Goal: Task Accomplishment & Management: Complete application form

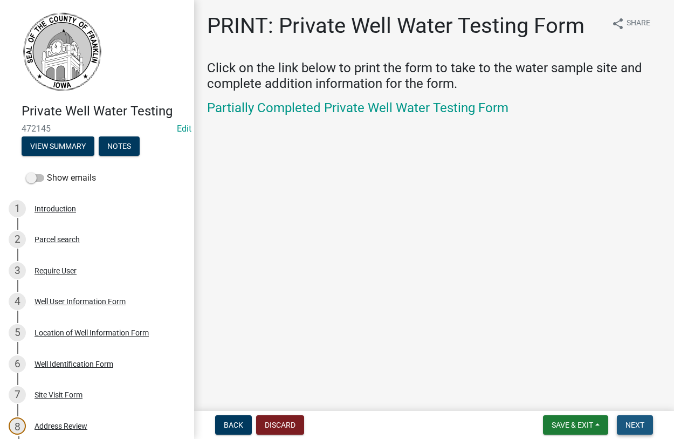
click at [638, 424] on span "Next" at bounding box center [635, 425] width 19 height 9
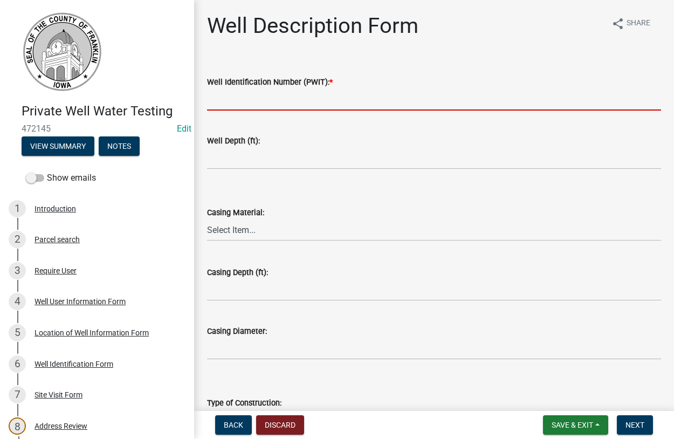
click at [227, 101] on input "Well Identification Number (PWIT): *" at bounding box center [434, 99] width 454 height 22
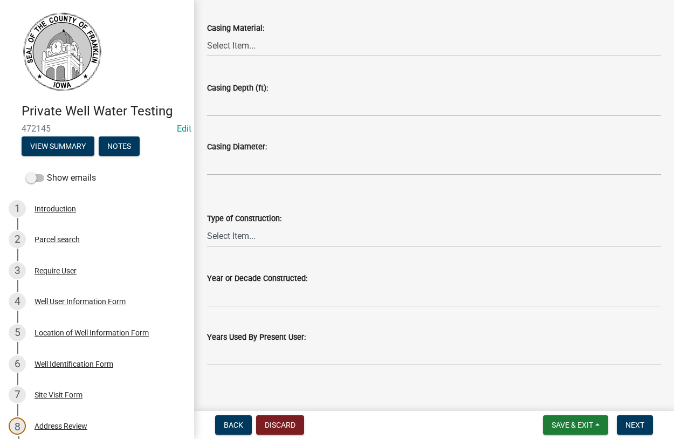
scroll to position [194, 0]
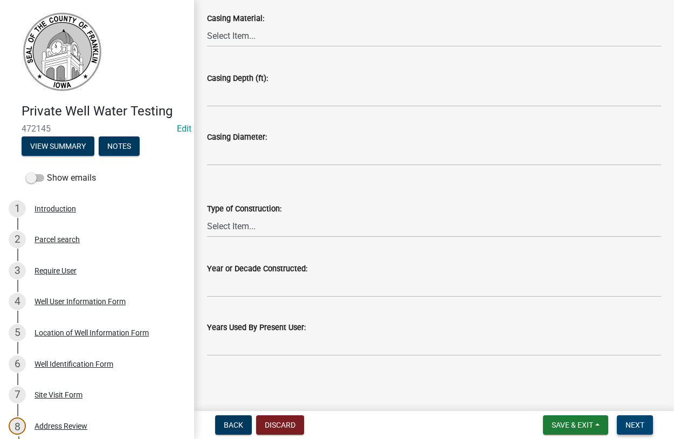
type input "2241274"
click at [642, 422] on span "Next" at bounding box center [635, 425] width 19 height 9
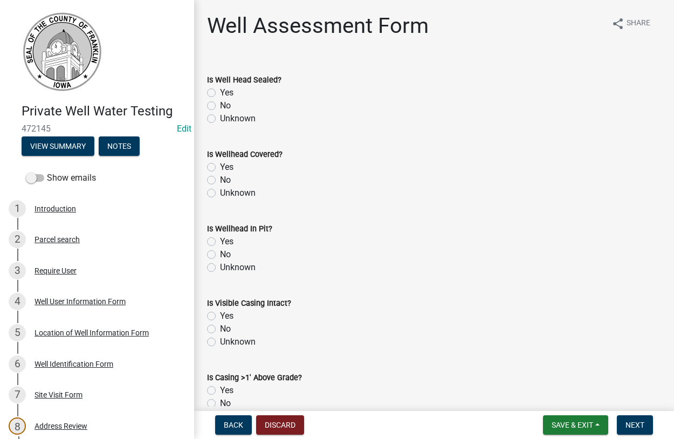
click at [220, 92] on label "Yes" at bounding box center [226, 92] width 13 height 13
click at [220, 92] on input "Yes" at bounding box center [223, 89] width 7 height 7
radio input "true"
click at [220, 168] on label "Yes" at bounding box center [226, 167] width 13 height 13
click at [220, 168] on input "Yes" at bounding box center [223, 164] width 7 height 7
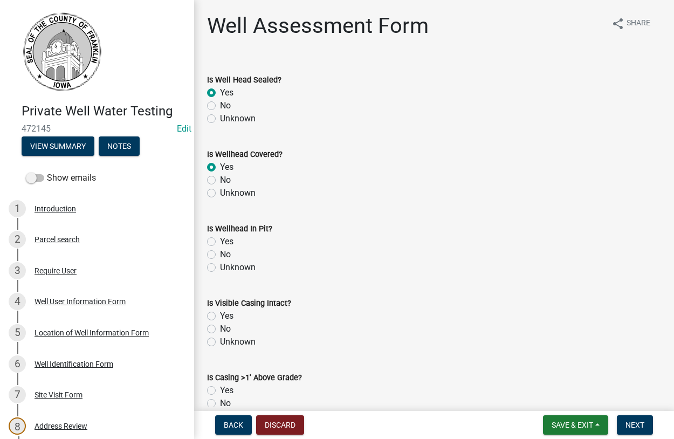
radio input "true"
click at [220, 244] on label "Yes" at bounding box center [226, 241] width 13 height 13
click at [220, 242] on input "Yes" at bounding box center [223, 238] width 7 height 7
radio input "true"
click at [220, 315] on label "Yes" at bounding box center [226, 316] width 13 height 13
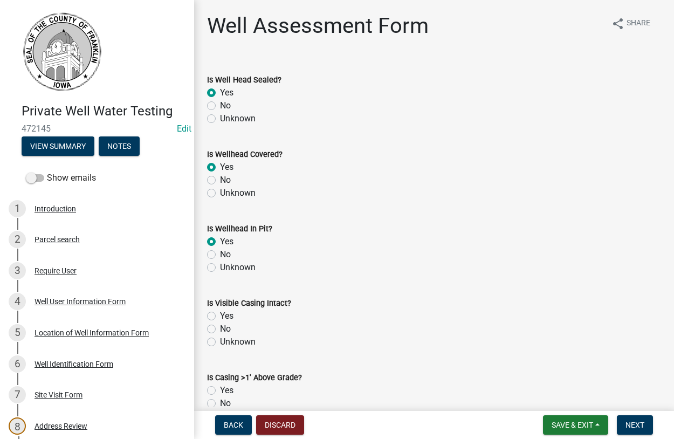
click at [220, 315] on input "Yes" at bounding box center [223, 313] width 7 height 7
radio input "true"
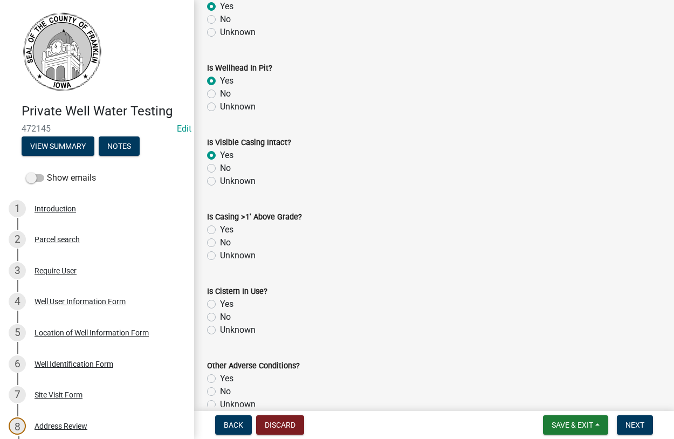
scroll to position [185, 0]
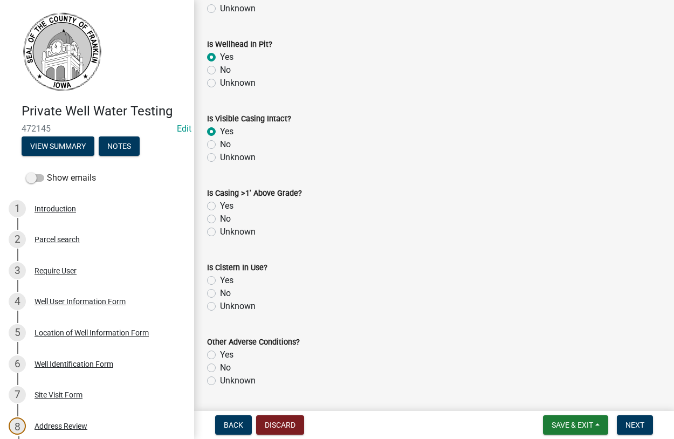
click at [220, 216] on label "No" at bounding box center [225, 219] width 11 height 13
click at [220, 216] on input "No" at bounding box center [223, 216] width 7 height 7
radio input "true"
click at [220, 295] on label "No" at bounding box center [225, 293] width 11 height 13
click at [220, 294] on input "No" at bounding box center [223, 290] width 7 height 7
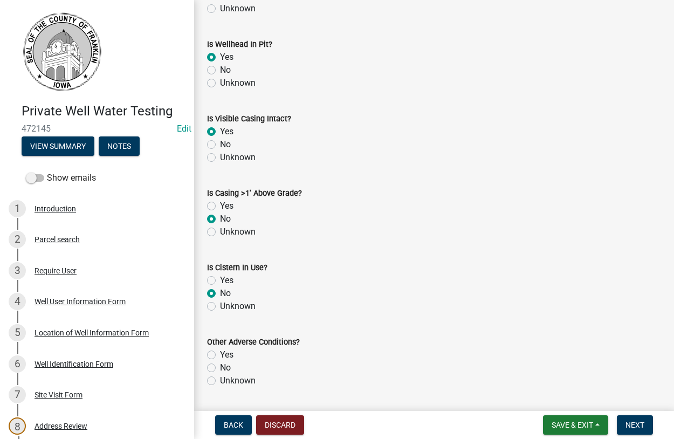
radio input "true"
click at [220, 381] on label "Unknown" at bounding box center [238, 380] width 36 height 13
click at [220, 381] on input "Unknown" at bounding box center [223, 377] width 7 height 7
radio input "true"
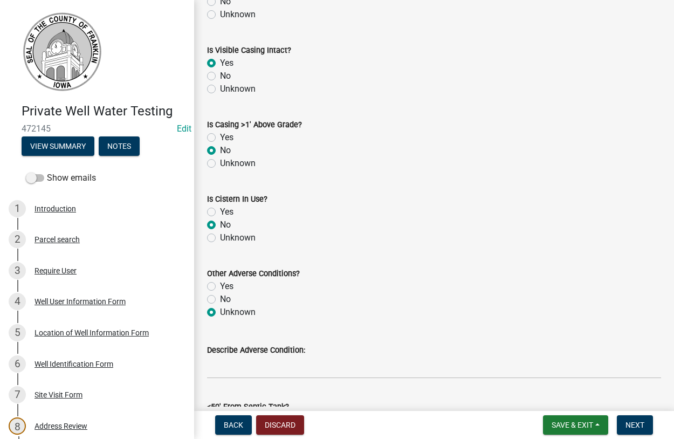
scroll to position [431, 0]
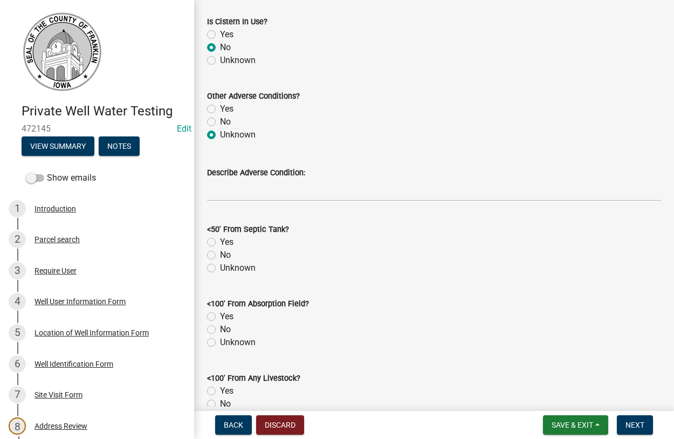
click at [220, 254] on label "No" at bounding box center [225, 255] width 11 height 13
click at [220, 254] on input "No" at bounding box center [223, 252] width 7 height 7
radio input "true"
click at [220, 327] on label "No" at bounding box center [225, 329] width 11 height 13
click at [220, 327] on input "No" at bounding box center [223, 326] width 7 height 7
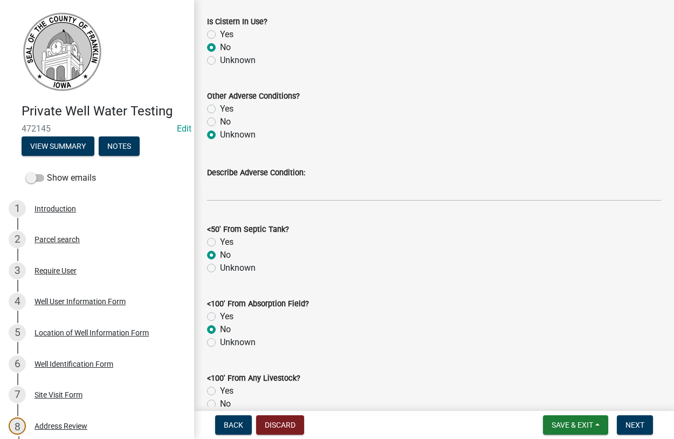
radio input "true"
click at [220, 401] on label "No" at bounding box center [225, 404] width 11 height 13
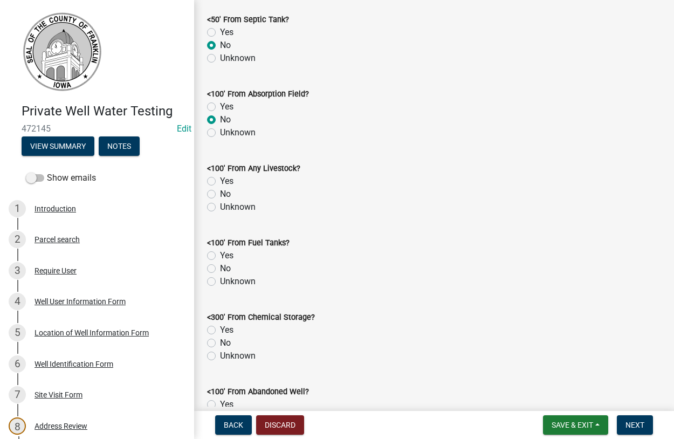
scroll to position [677, 0]
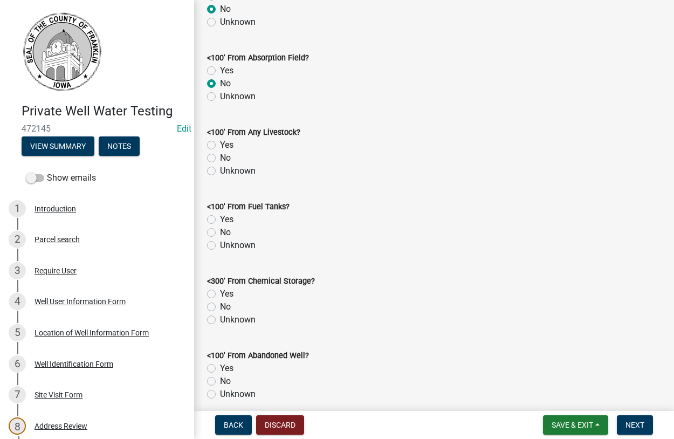
click at [220, 160] on label "No" at bounding box center [225, 158] width 11 height 13
click at [220, 159] on input "No" at bounding box center [223, 155] width 7 height 7
radio input "true"
click at [220, 233] on label "No" at bounding box center [225, 232] width 11 height 13
click at [220, 233] on input "No" at bounding box center [223, 229] width 7 height 7
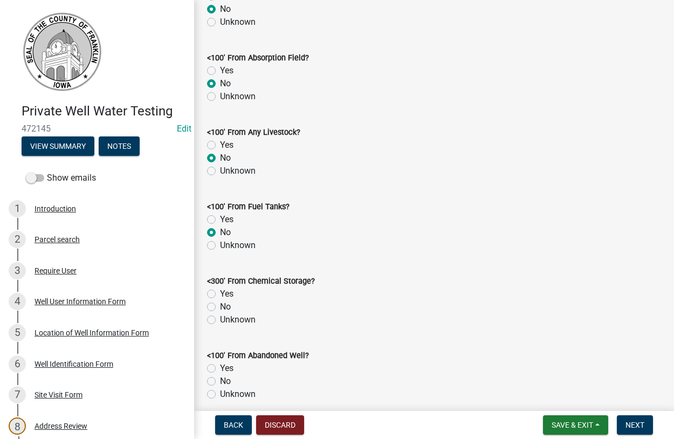
radio input "true"
click at [220, 321] on label "Unknown" at bounding box center [238, 319] width 36 height 13
click at [220, 320] on input "Unknown" at bounding box center [223, 316] width 7 height 7
radio input "true"
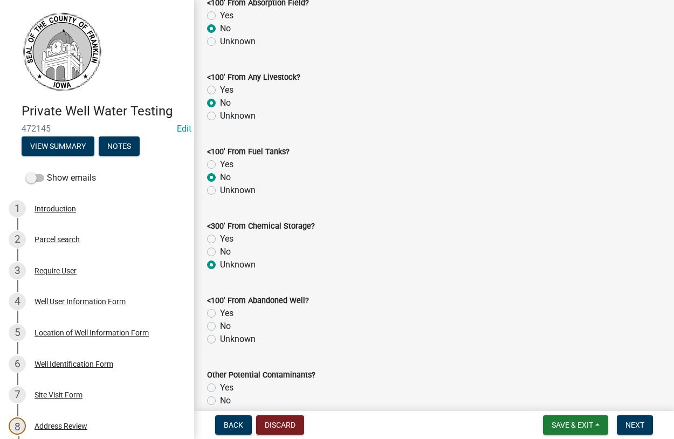
scroll to position [923, 0]
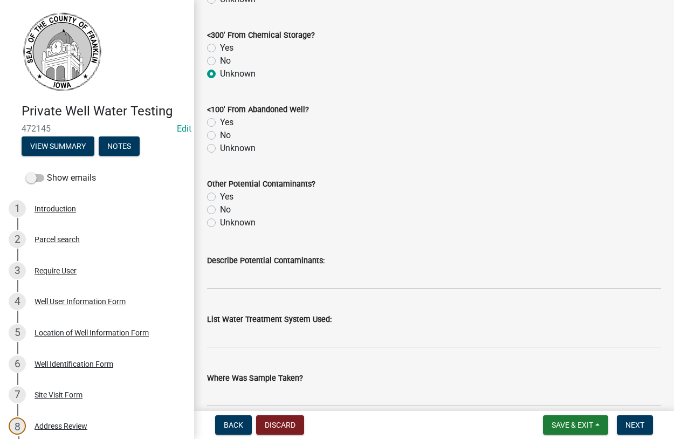
click at [220, 135] on label "No" at bounding box center [225, 135] width 11 height 13
click at [220, 135] on input "No" at bounding box center [223, 132] width 7 height 7
radio input "true"
click at [220, 221] on label "Unknown" at bounding box center [238, 222] width 36 height 13
click at [220, 221] on input "Unknown" at bounding box center [223, 219] width 7 height 7
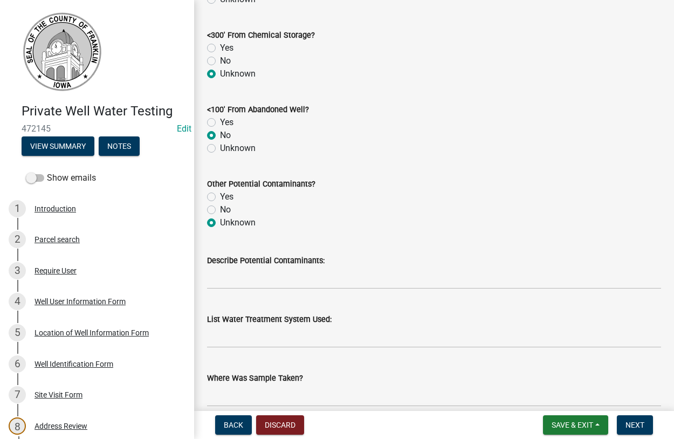
radio input "true"
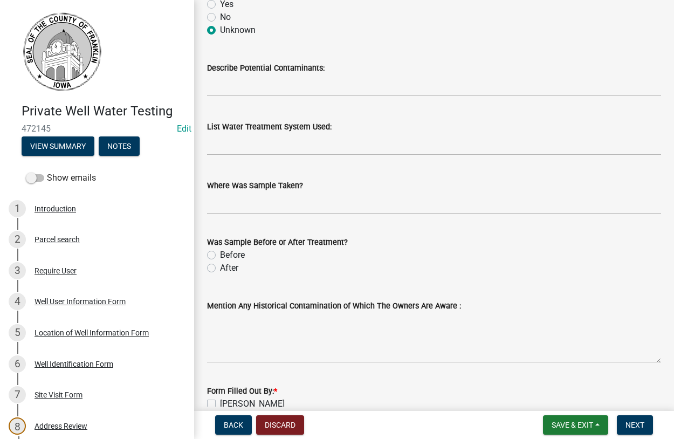
scroll to position [1169, 0]
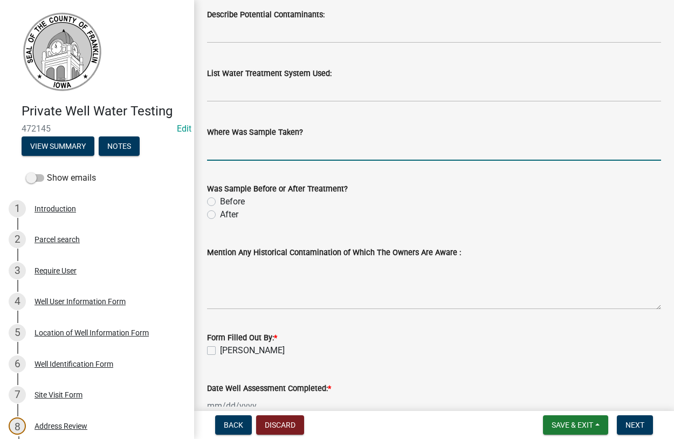
click at [238, 156] on input "Where Was Sample Taken?" at bounding box center [434, 150] width 454 height 22
type input "kitchen faucet"
click at [220, 202] on label "Before" at bounding box center [232, 201] width 25 height 13
click at [220, 202] on input "Before" at bounding box center [223, 198] width 7 height 7
radio input "true"
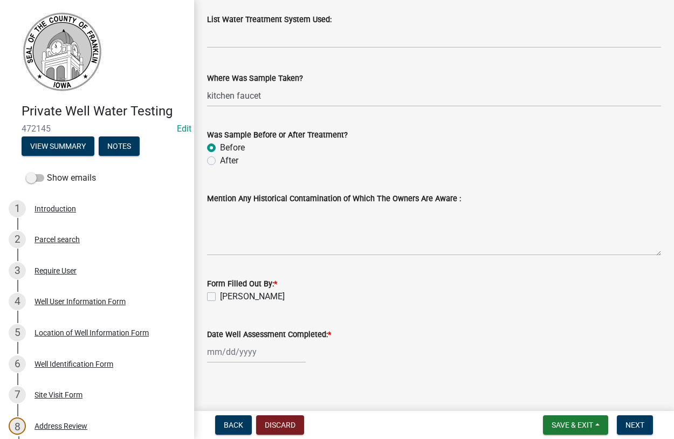
scroll to position [1231, 0]
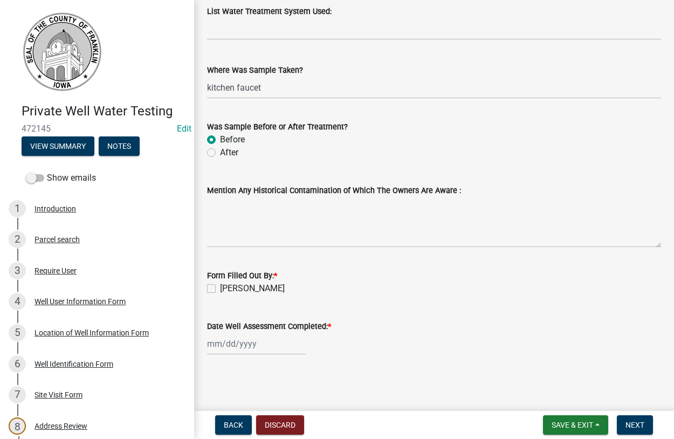
click at [220, 288] on label "[PERSON_NAME]" at bounding box center [252, 288] width 65 height 13
click at [220, 288] on input "[PERSON_NAME]" at bounding box center [223, 285] width 7 height 7
checkbox input "true"
click at [234, 349] on input "Date Well Assessment Completed: *" at bounding box center [256, 344] width 99 height 22
select select "9"
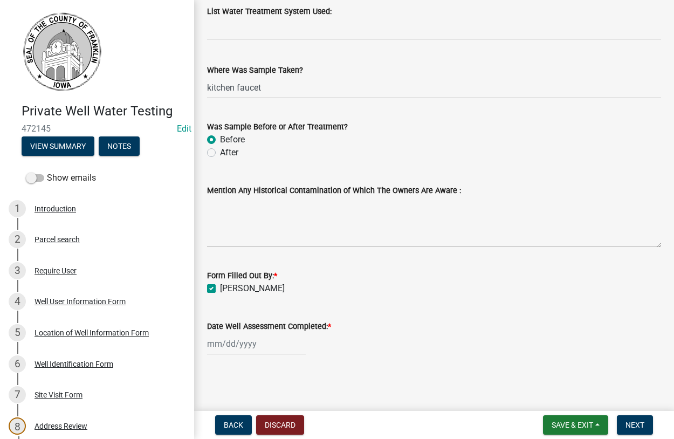
select select "2025"
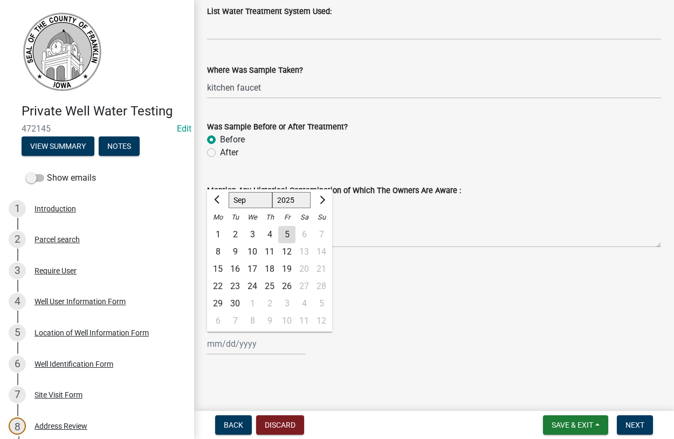
click at [255, 232] on div "3" at bounding box center [252, 234] width 17 height 17
type input "[DATE]"
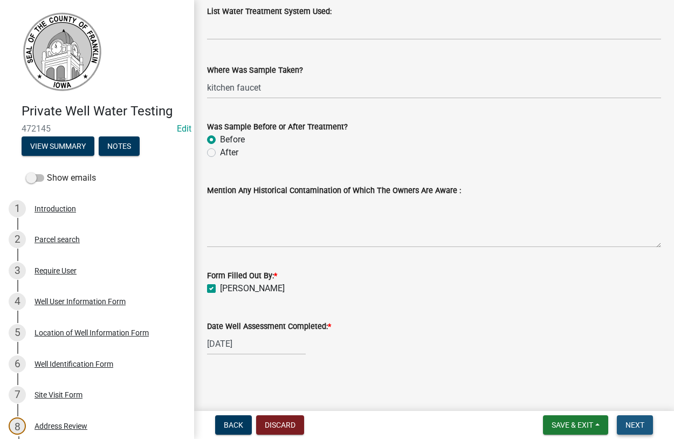
click at [638, 425] on span "Next" at bounding box center [635, 425] width 19 height 9
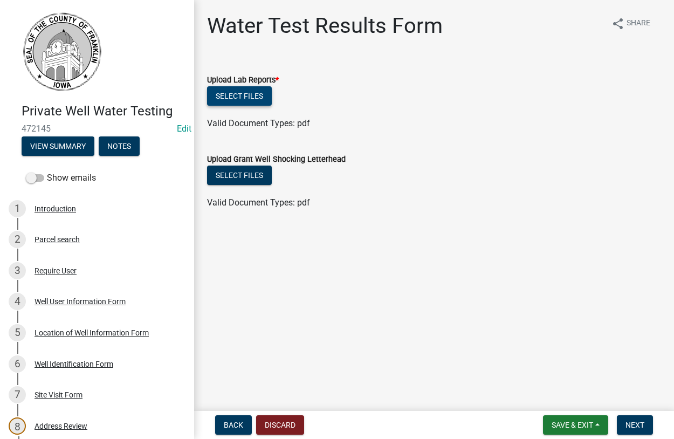
click at [238, 89] on button "Select files" at bounding box center [239, 95] width 65 height 19
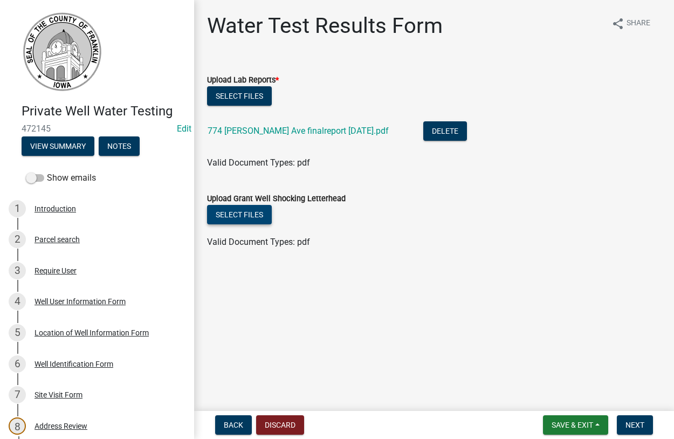
click at [233, 221] on button "Select files" at bounding box center [239, 214] width 65 height 19
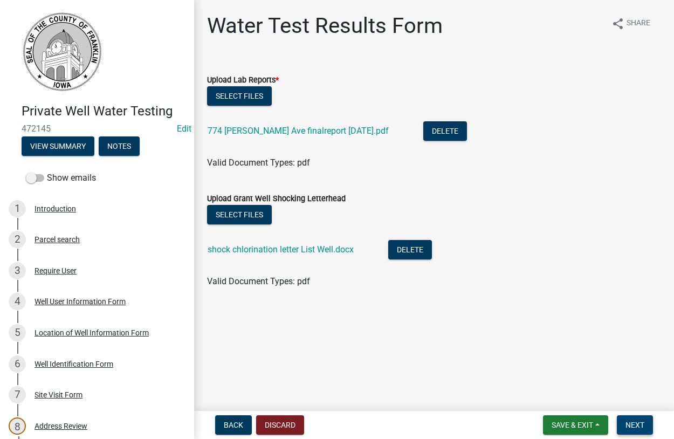
click at [632, 425] on span "Next" at bounding box center [635, 425] width 19 height 9
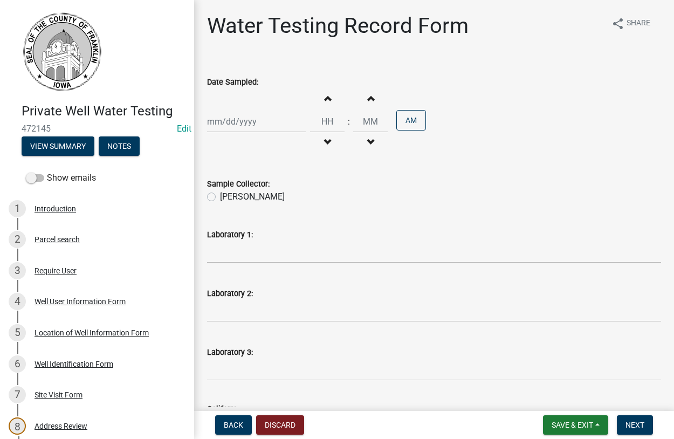
select select "9"
select select "2025"
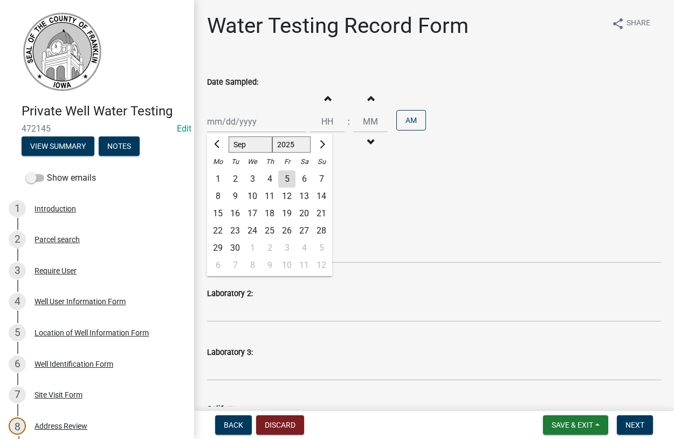
click at [235, 119] on input "Date Sampled:" at bounding box center [256, 122] width 99 height 22
click at [253, 179] on div "3" at bounding box center [252, 178] width 17 height 17
type input "[DATE]"
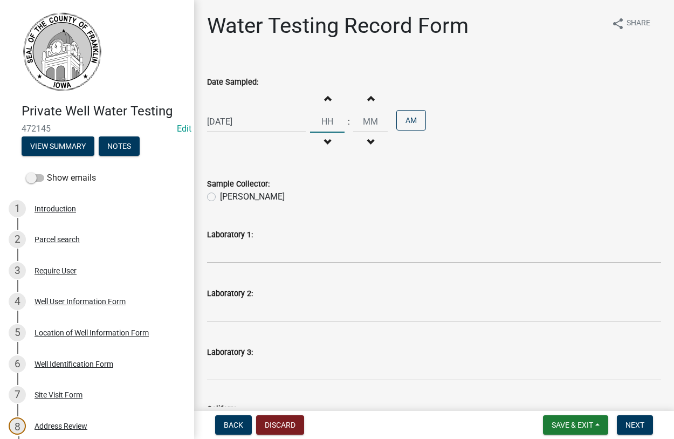
click at [329, 123] on input "Hours" at bounding box center [327, 122] width 35 height 22
type input "10"
type input "00"
click at [220, 198] on label "[PERSON_NAME]" at bounding box center [252, 196] width 65 height 13
click at [220, 197] on input "[PERSON_NAME]" at bounding box center [223, 193] width 7 height 7
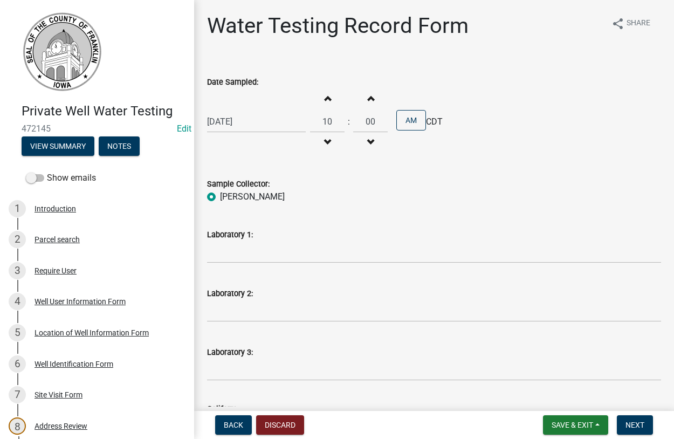
radio input "true"
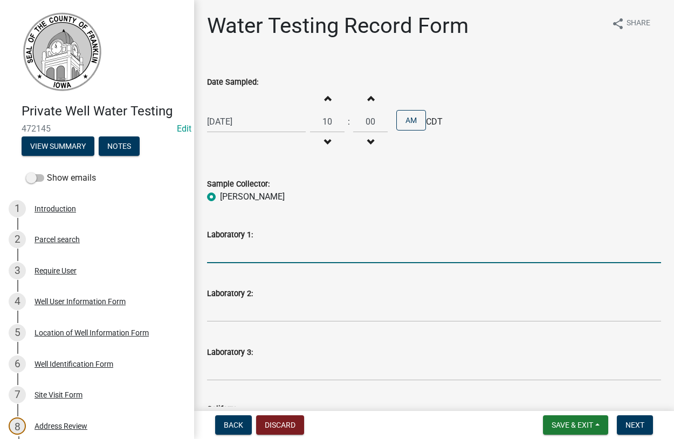
click at [263, 254] on input "Laboratory 1:" at bounding box center [434, 252] width 454 height 22
drag, startPoint x: 254, startPoint y: 256, endPoint x: 247, endPoint y: 257, distance: 7.6
click at [253, 256] on input "Laboratory 1:" at bounding box center [434, 252] width 454 height 22
click at [233, 253] on input "State hygenic lab" at bounding box center [434, 252] width 454 height 22
click at [264, 253] on input "State Hygenic lab" at bounding box center [434, 252] width 454 height 22
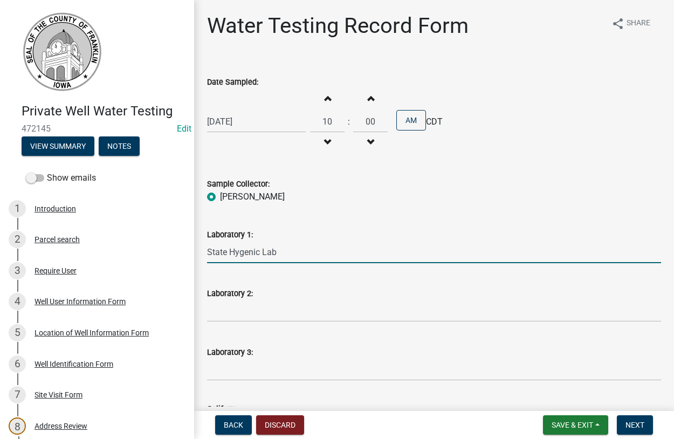
click at [285, 249] on input "State Hygenic Lab" at bounding box center [434, 252] width 454 height 22
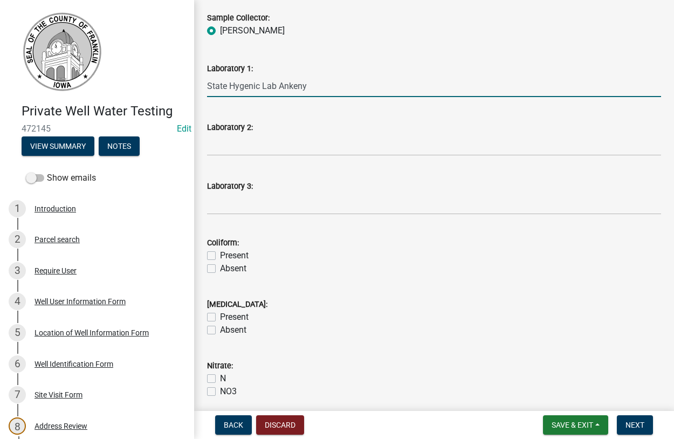
scroll to position [246, 0]
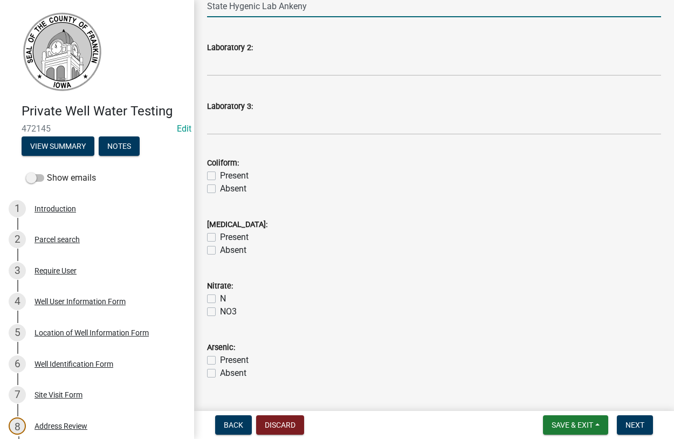
type input "State Hygenic Lab Ankeny"
click at [220, 176] on label "Present" at bounding box center [234, 175] width 29 height 13
click at [220, 176] on input "Present" at bounding box center [223, 172] width 7 height 7
checkbox input "true"
checkbox input "false"
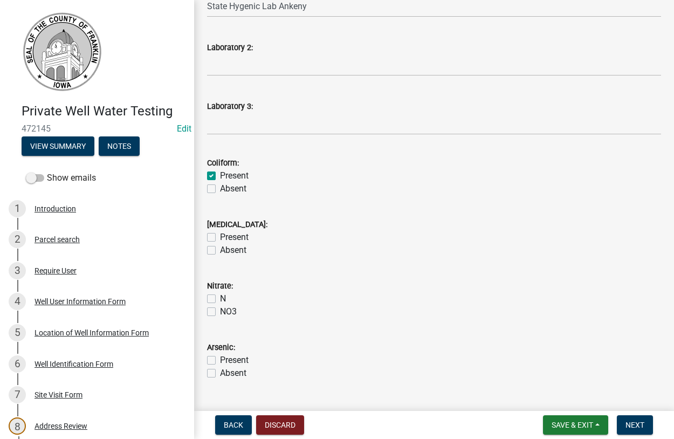
click at [220, 251] on label "Absent" at bounding box center [233, 250] width 26 height 13
click at [220, 251] on input "Absent" at bounding box center [223, 247] width 7 height 7
checkbox input "true"
checkbox input "false"
checkbox input "true"
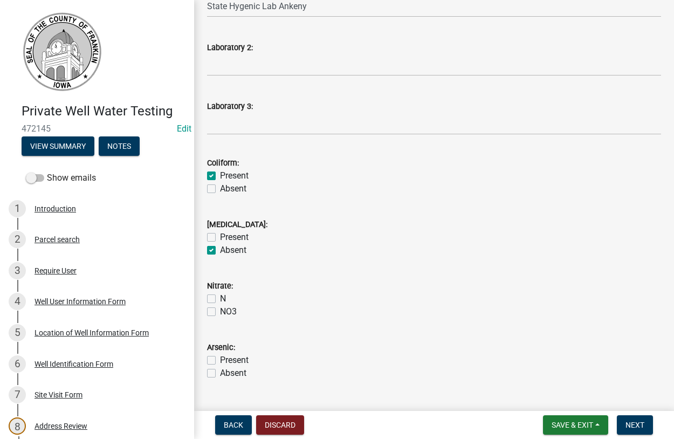
click at [220, 299] on label "N" at bounding box center [223, 298] width 6 height 13
click at [220, 299] on input "N" at bounding box center [223, 295] width 7 height 7
checkbox input "true"
checkbox input "false"
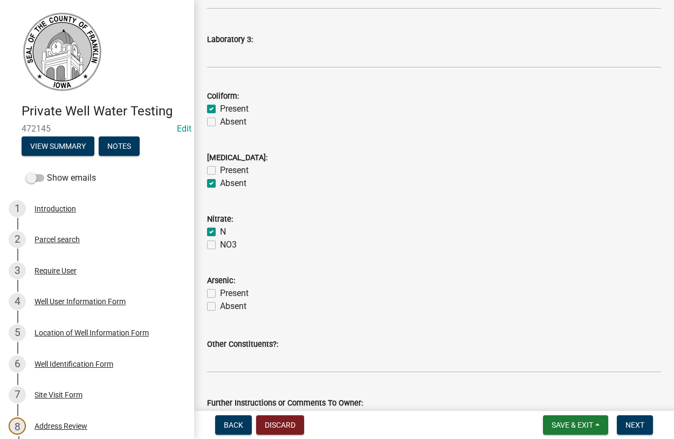
scroll to position [388, 0]
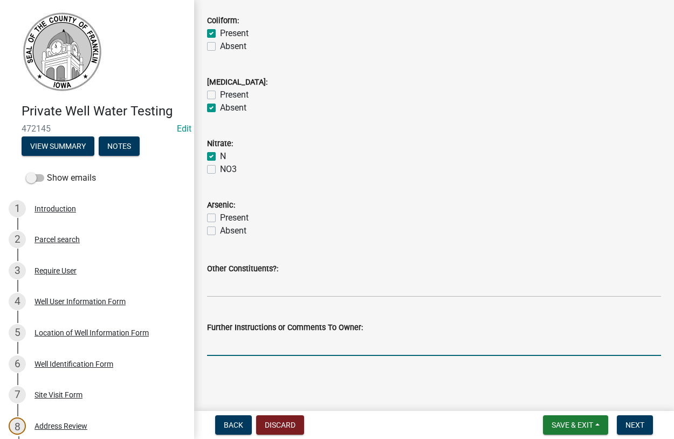
click at [283, 349] on input "Further Instructions or Comments To Owner:" at bounding box center [434, 345] width 454 height 22
type input "you have high [MEDICAL_DATA] levels"
click at [639, 426] on span "Next" at bounding box center [635, 425] width 19 height 9
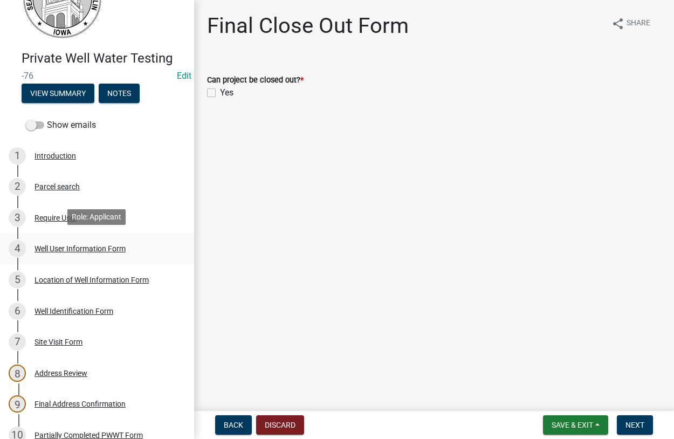
scroll to position [55, 0]
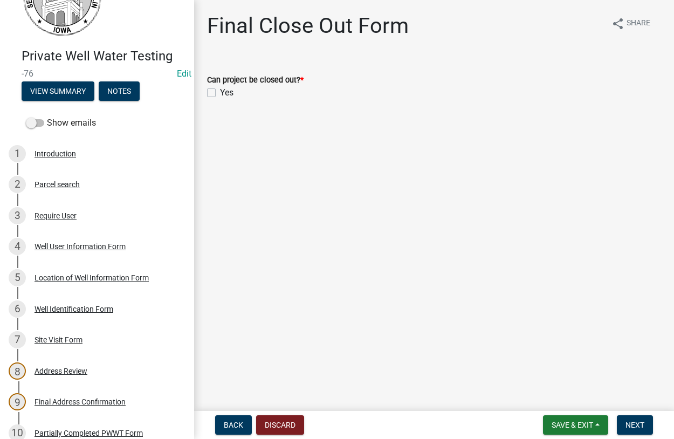
click at [220, 89] on label "Yes" at bounding box center [226, 92] width 13 height 13
click at [220, 89] on input "Yes" at bounding box center [223, 89] width 7 height 7
checkbox input "true"
click at [631, 422] on button "Next" at bounding box center [635, 424] width 36 height 19
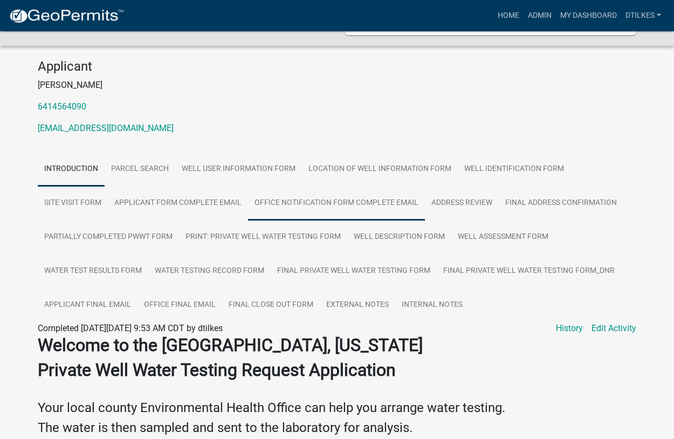
scroll to position [110, 0]
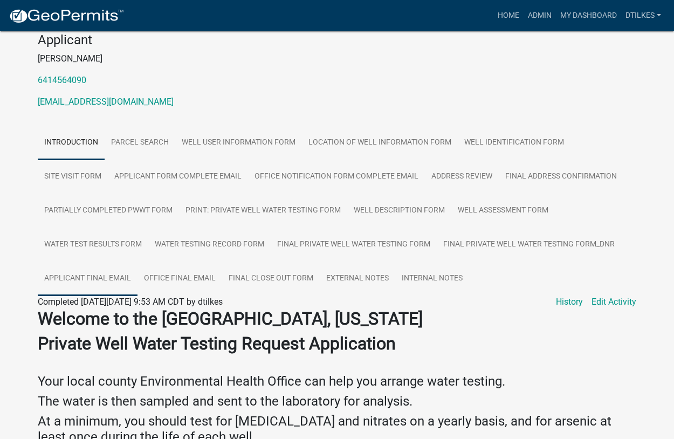
click at [93, 278] on link "Applicant Final Email" at bounding box center [88, 279] width 100 height 35
